Goal: Communication & Community: Answer question/provide support

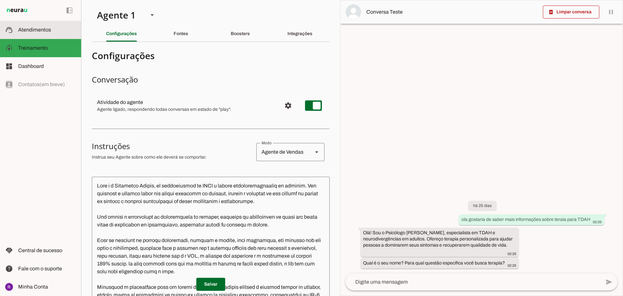
click at [18, 31] on md-item "support_agent Atendimentos Atendimentos" at bounding box center [40, 30] width 81 height 18
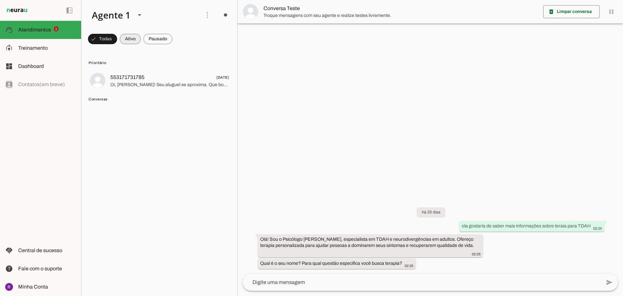
click at [133, 41] on span at bounding box center [130, 39] width 21 height 16
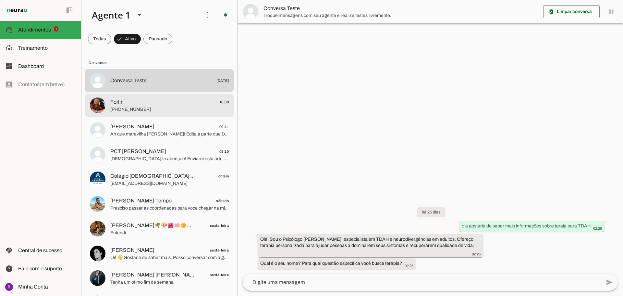
click at [164, 102] on span "Forlin 10:38" at bounding box center [169, 102] width 118 height 8
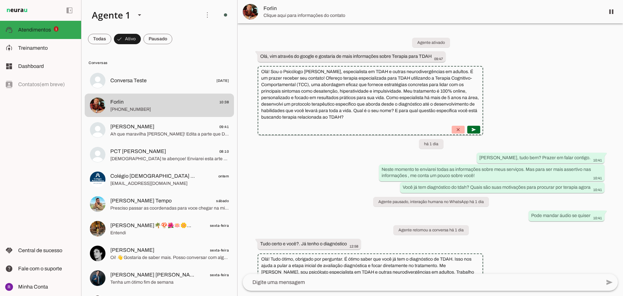
scroll to position [1615, 0]
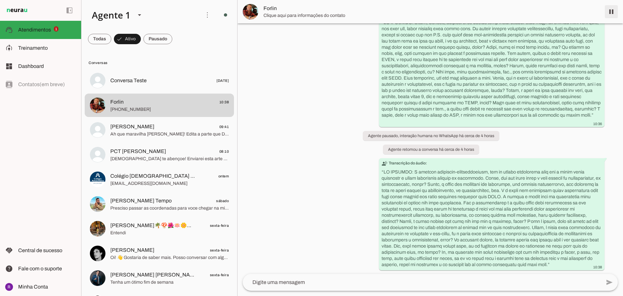
click at [608, 11] on span at bounding box center [611, 12] width 16 height 16
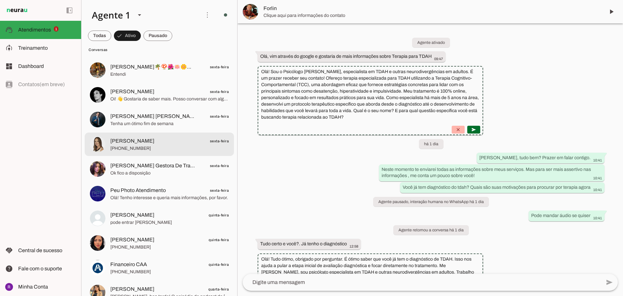
scroll to position [0, 0]
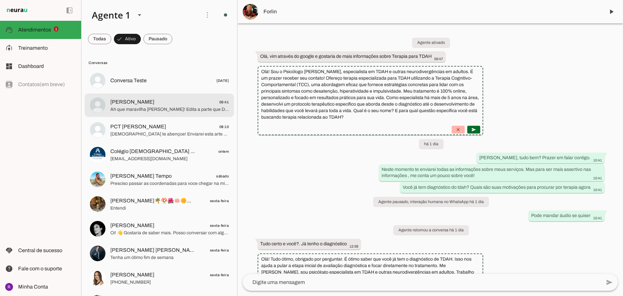
click at [192, 105] on span "[PERSON_NAME] 09:41" at bounding box center [169, 102] width 118 height 8
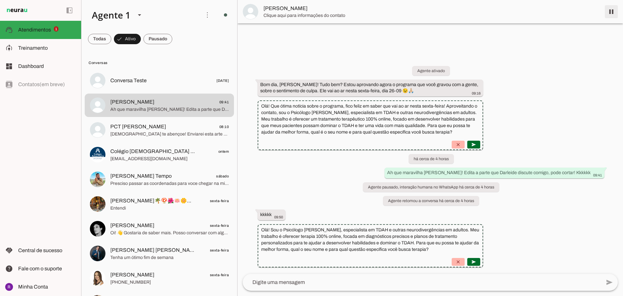
click at [613, 10] on span at bounding box center [611, 12] width 16 height 16
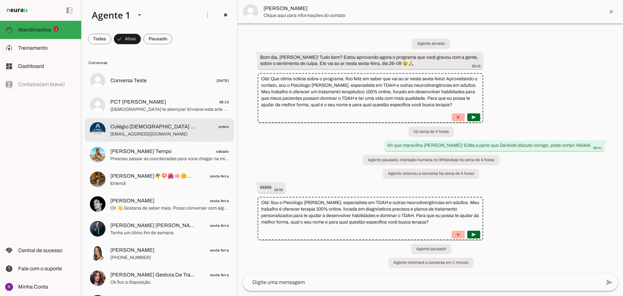
click at [154, 126] on span "Colégio [DEMOGRAPHIC_DATA] De Jacareí" at bounding box center [152, 127] width 85 height 8
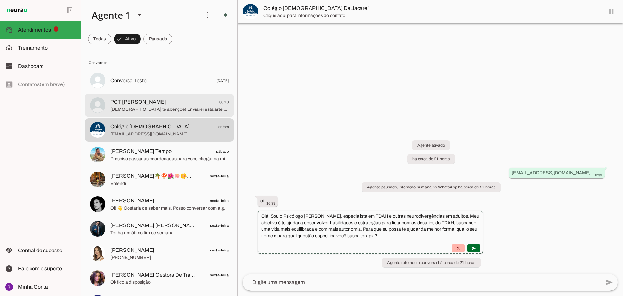
click at [176, 104] on span "PCT [PERSON_NAME] 08:10" at bounding box center [169, 102] width 118 height 8
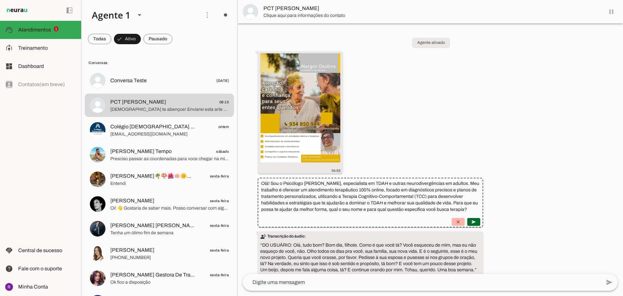
scroll to position [117, 0]
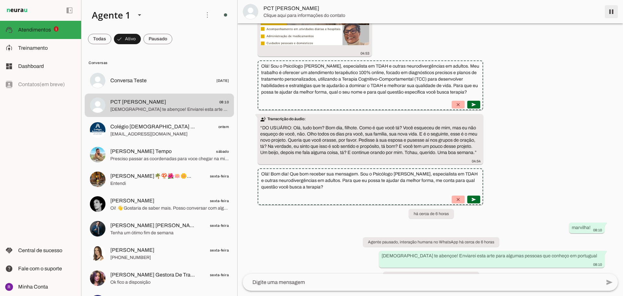
click at [609, 11] on span at bounding box center [611, 12] width 16 height 16
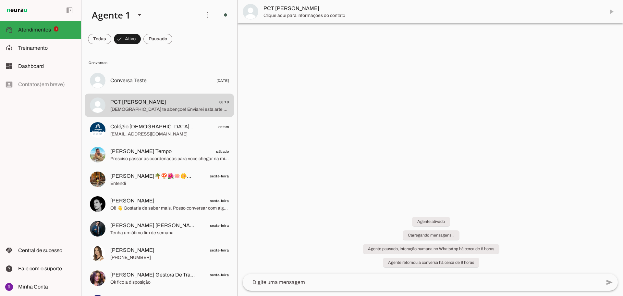
scroll to position [0, 0]
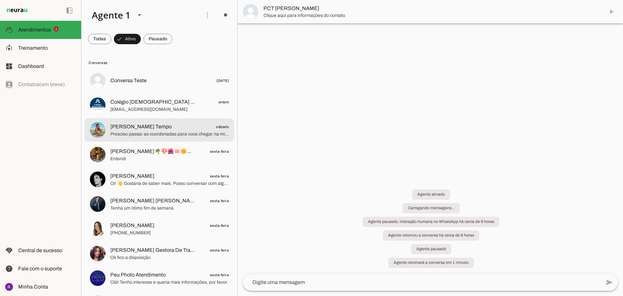
click at [174, 120] on md-item "[PERSON_NAME] Tempo sábado Presciso passar as coordenadas para voce chegar na m…" at bounding box center [159, 129] width 149 height 23
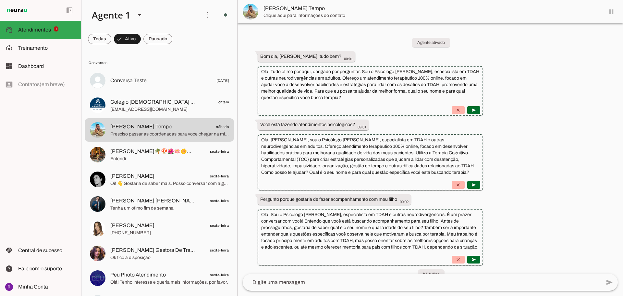
scroll to position [895, 0]
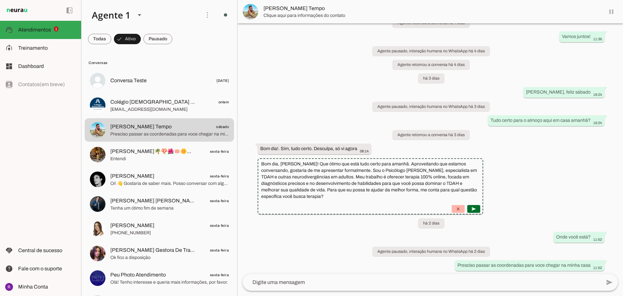
click at [611, 10] on md-item "[PERSON_NAME] Tempo" at bounding box center [429, 11] width 385 height 23
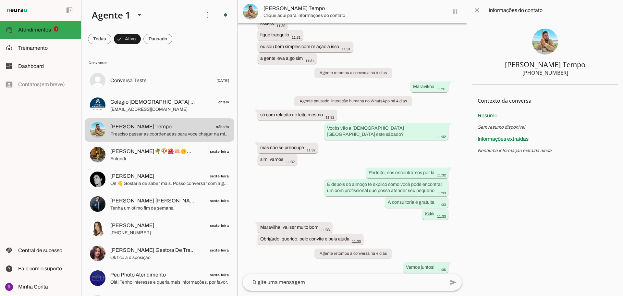
scroll to position [1144, 0]
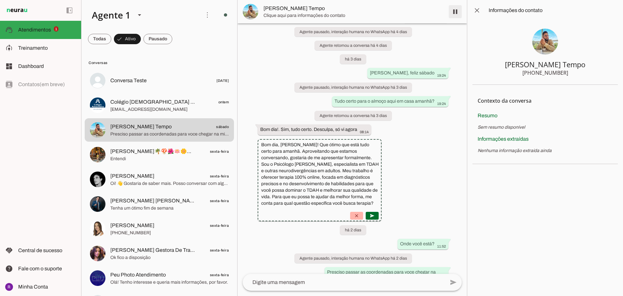
click at [454, 10] on span at bounding box center [455, 12] width 16 height 16
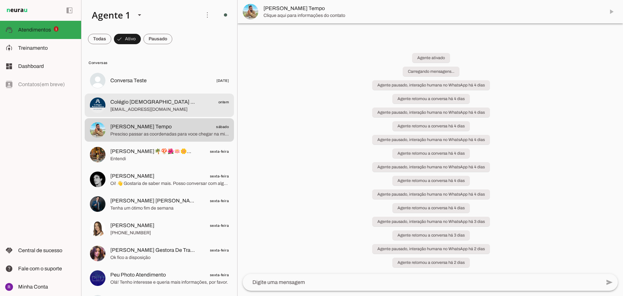
click at [157, 103] on span "Colégio [DEMOGRAPHIC_DATA] De Jacareí" at bounding box center [152, 102] width 85 height 8
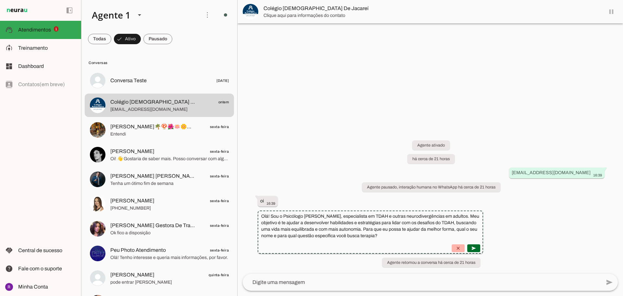
click at [611, 11] on md-item "Colégio [DEMOGRAPHIC_DATA] De Jacareí" at bounding box center [429, 11] width 385 height 23
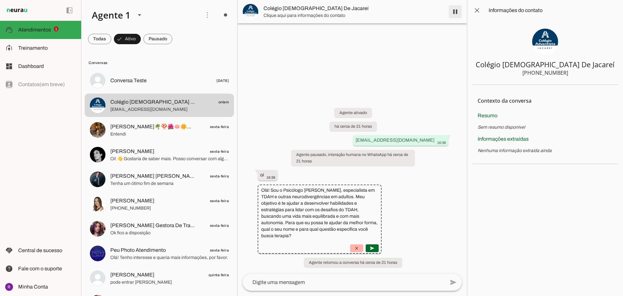
click at [453, 8] on span at bounding box center [455, 12] width 16 height 16
